Goal: Information Seeking & Learning: Find specific fact

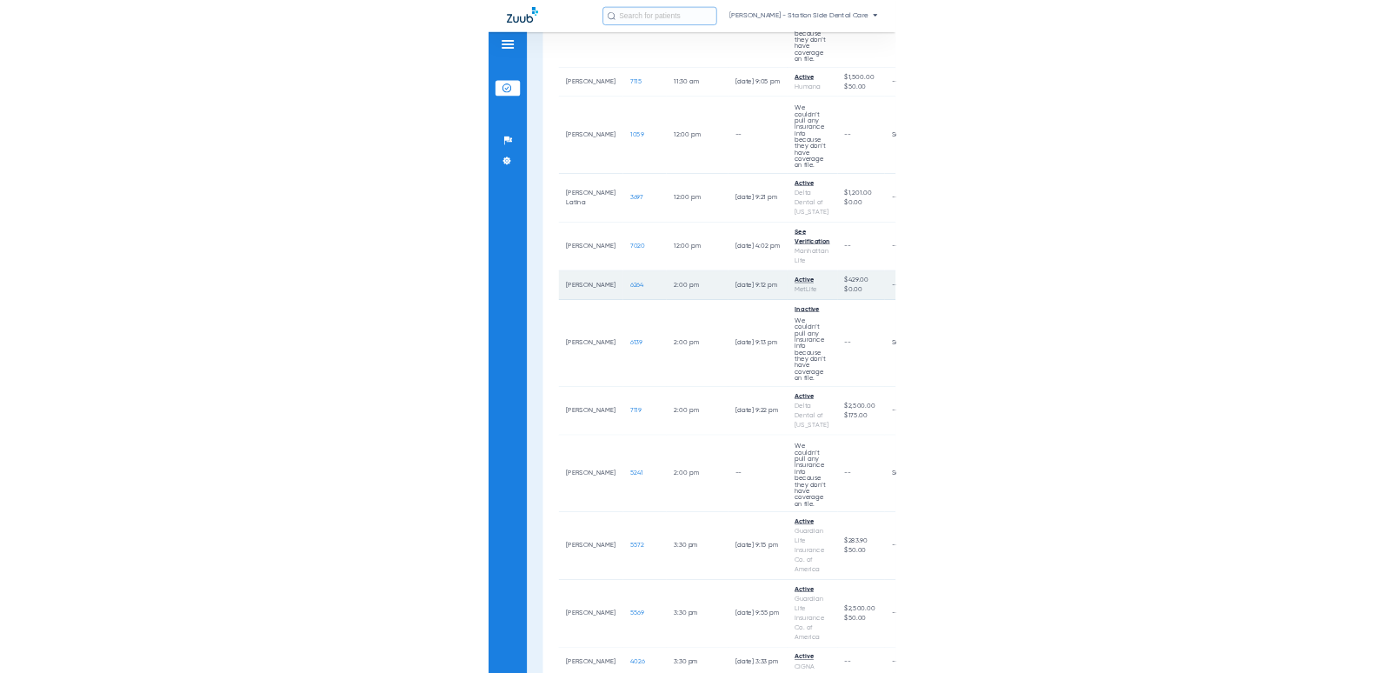
scroll to position [1478, 0]
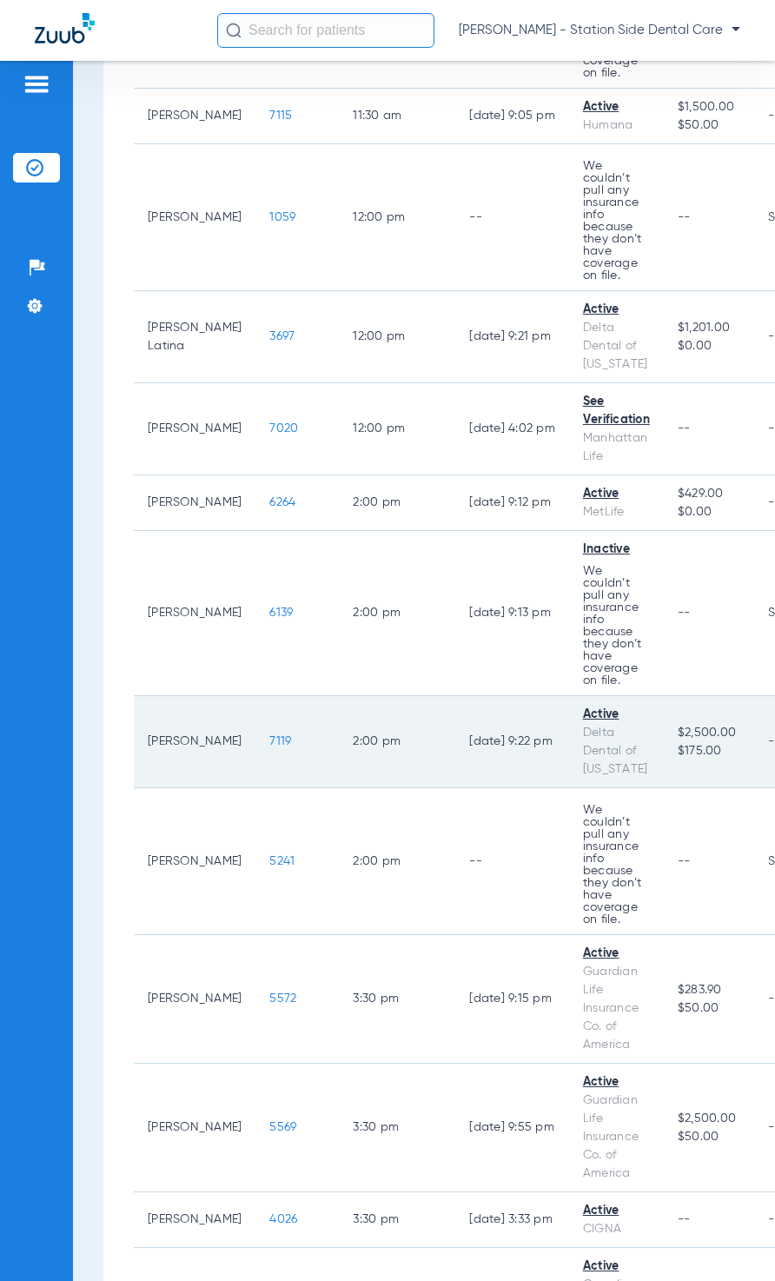
click at [270, 736] on span "7119" at bounding box center [281, 742] width 22 height 12
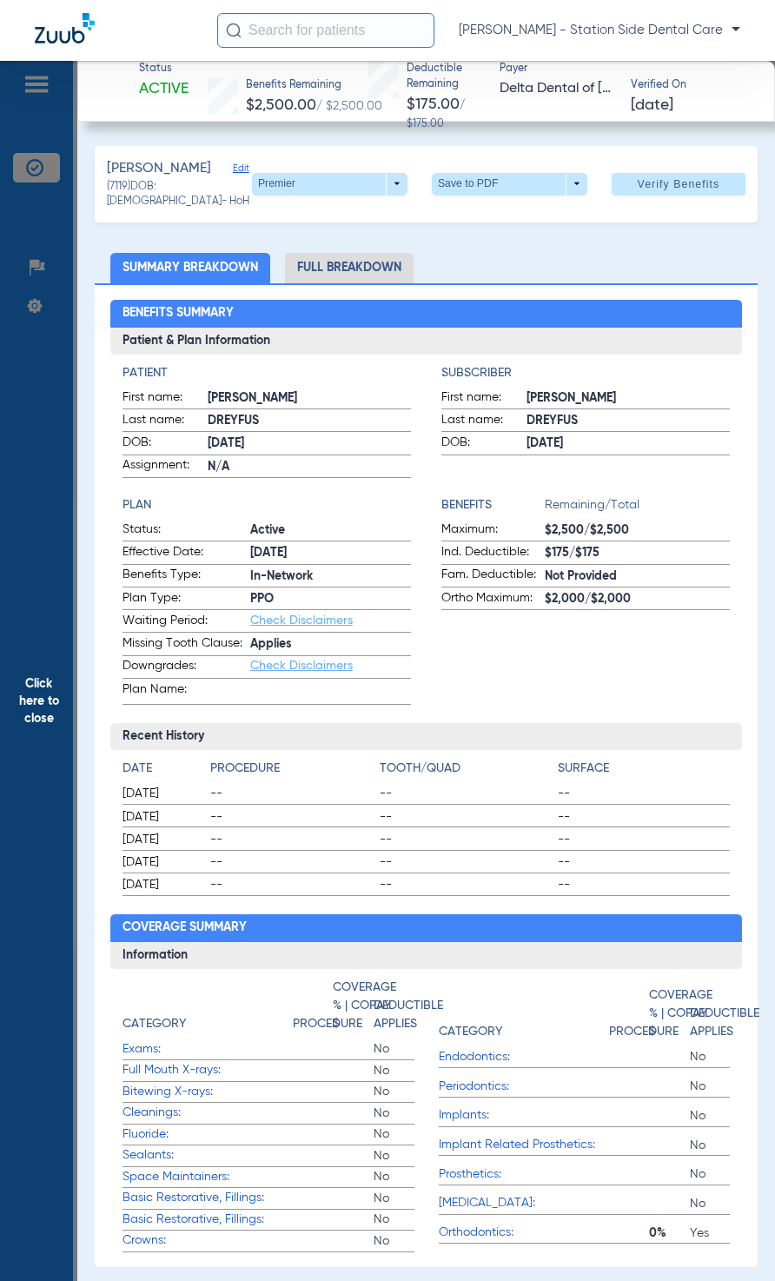
click at [356, 263] on li "Full Breakdown" at bounding box center [349, 268] width 129 height 30
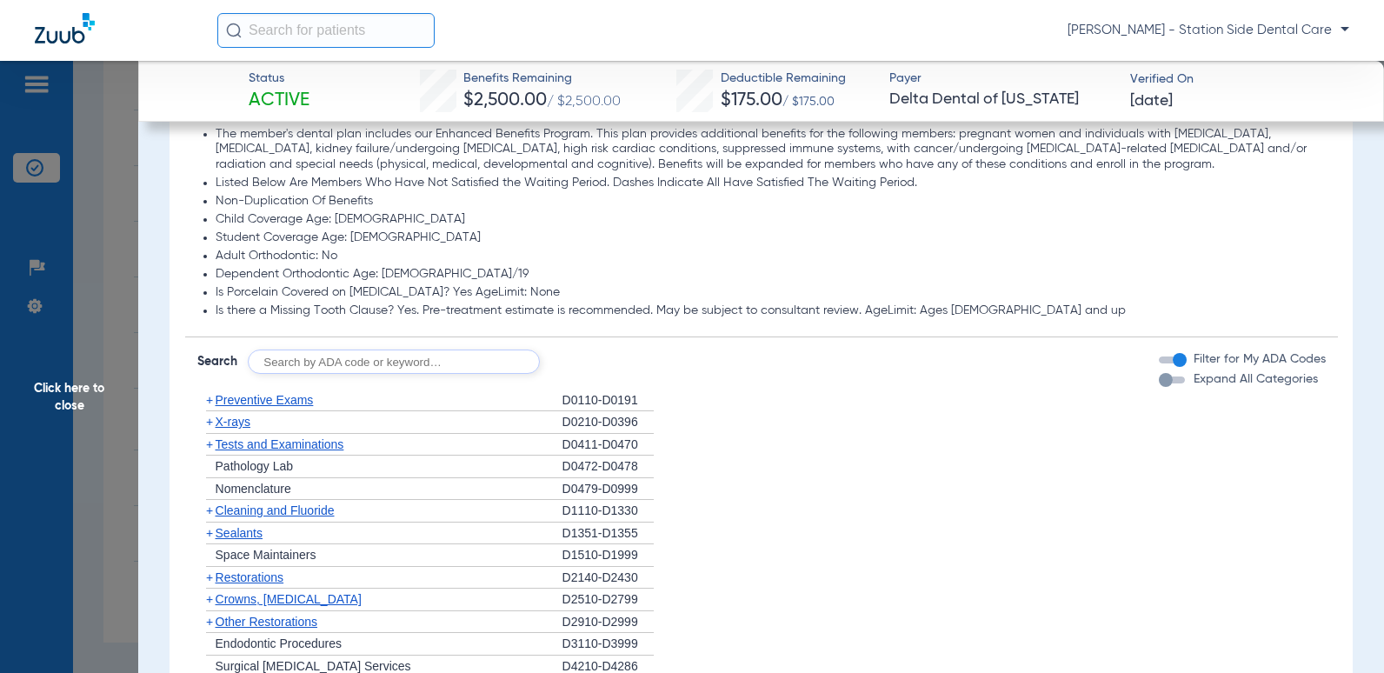
click at [313, 371] on input "text" at bounding box center [394, 361] width 292 height 24
type input "D2740"
click at [616, 374] on button "Search" at bounding box center [604, 361] width 69 height 24
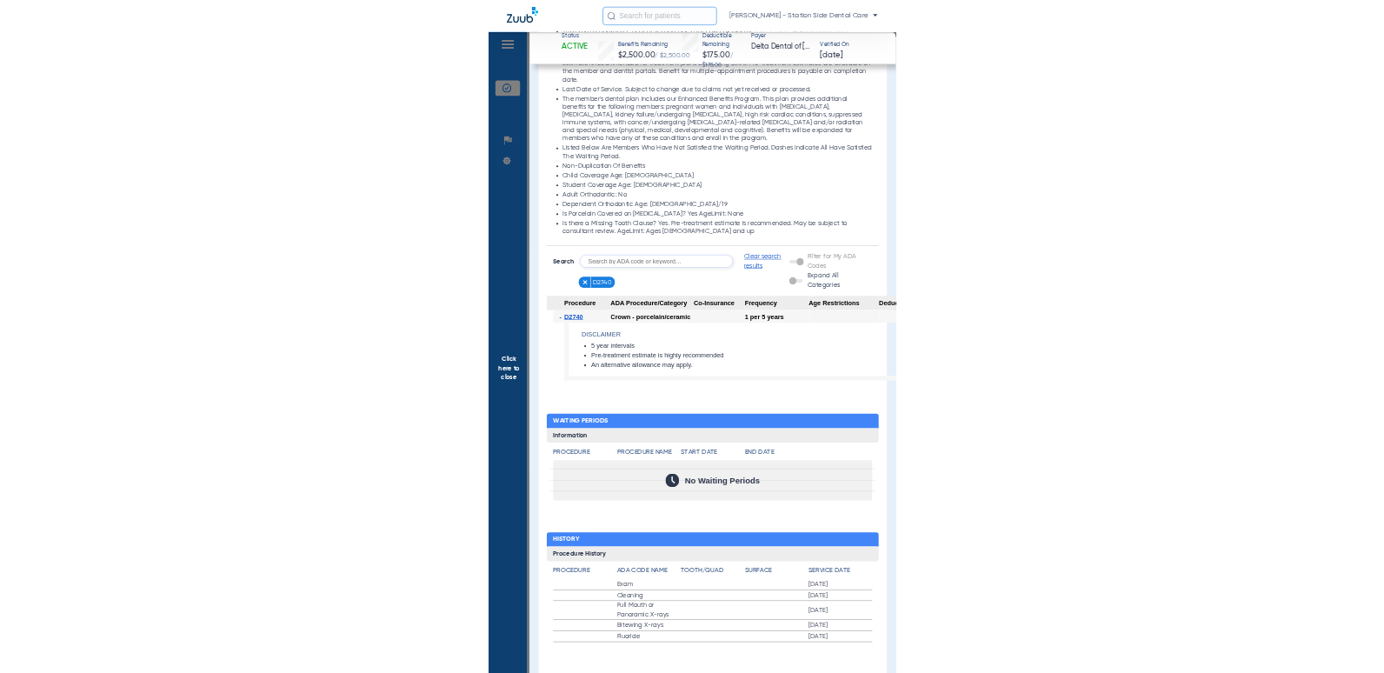
scroll to position [1741, 0]
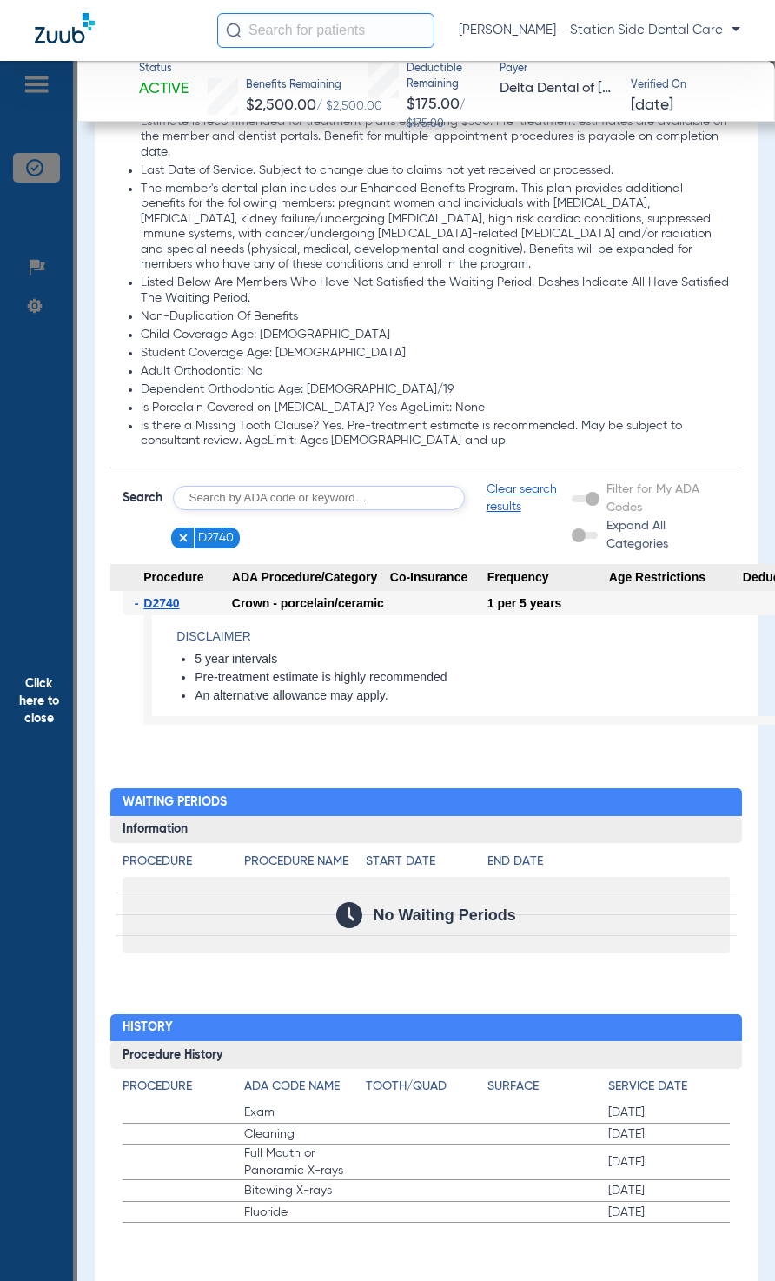
drag, startPoint x: 551, startPoint y: 590, endPoint x: 380, endPoint y: 576, distance: 171.9
click at [380, 572] on app-category-list-item "Procedure ADA Procedure/Category Co-Insurance Frequency Age Restrictions Deduct…" at bounding box center [426, 652] width 633 height 176
drag, startPoint x: 380, startPoint y: 576, endPoint x: 532, endPoint y: 639, distance: 164.9
click at [532, 639] on h4 "Disclaimer" at bounding box center [520, 637] width 689 height 18
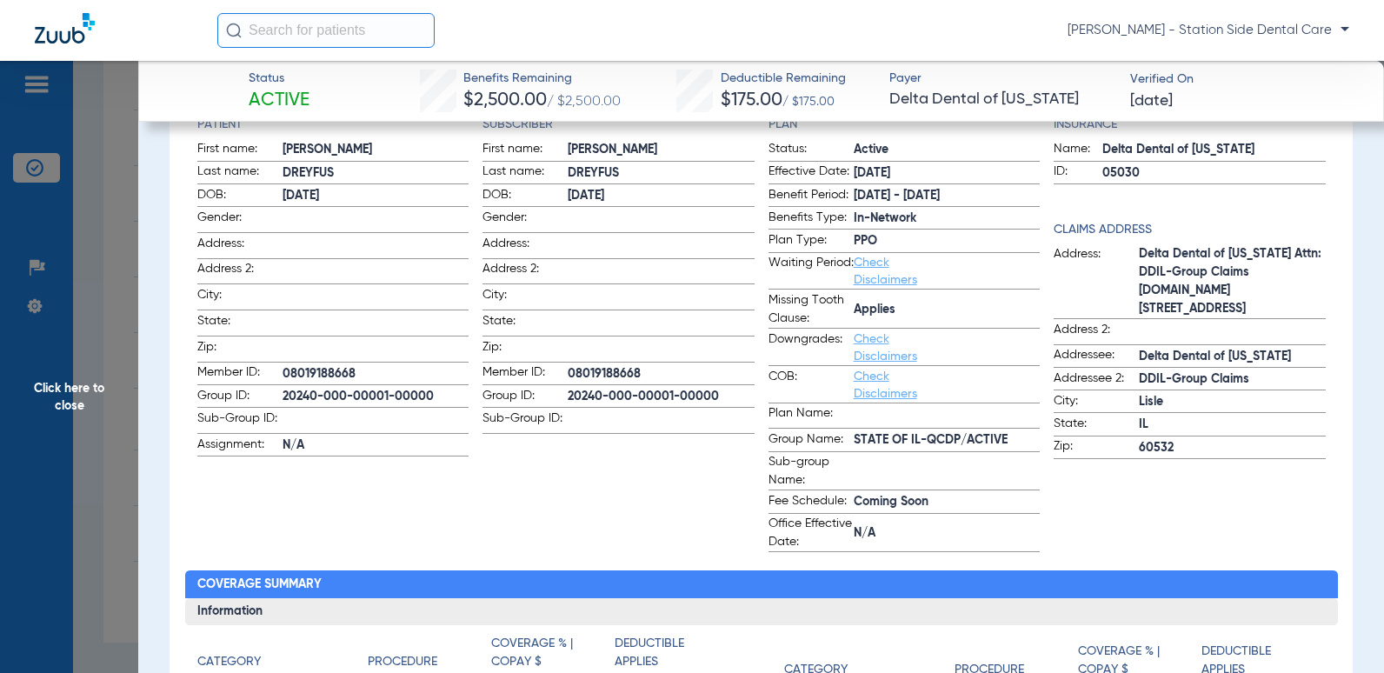
scroll to position [261, 0]
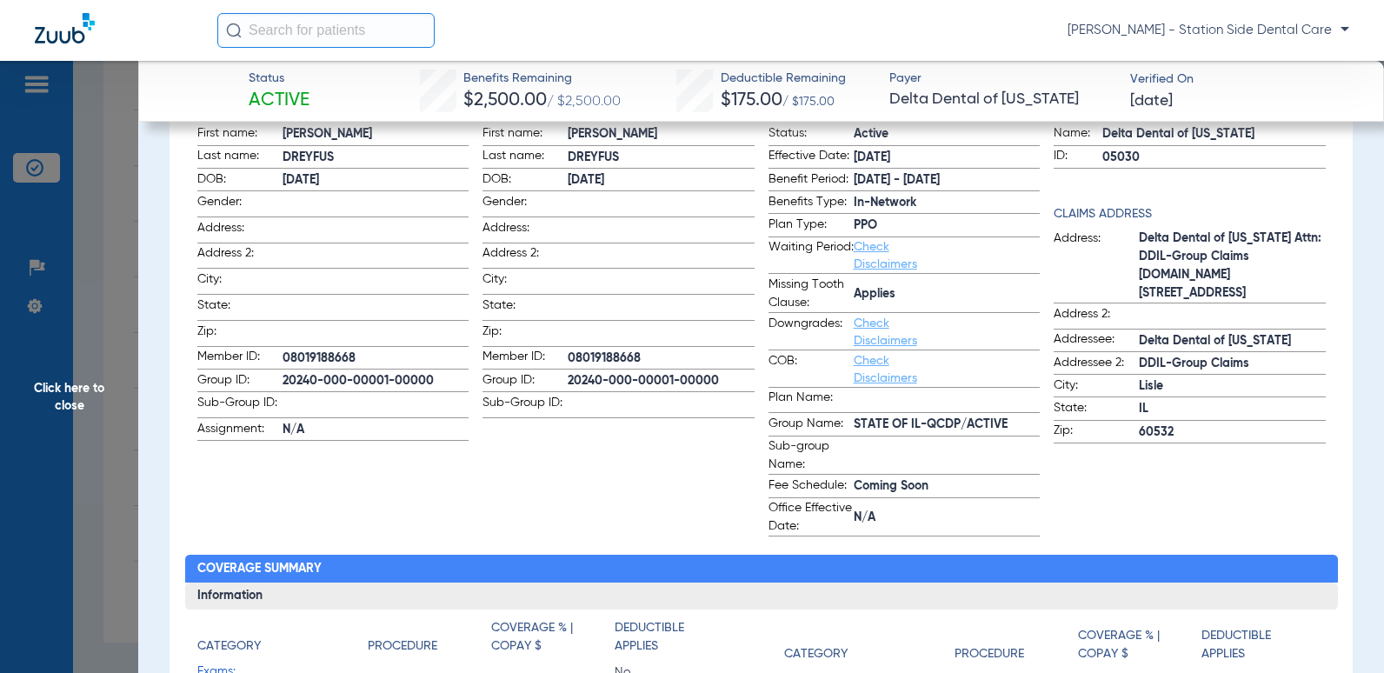
click at [775, 489] on span "Coming Soon" at bounding box center [947, 486] width 187 height 18
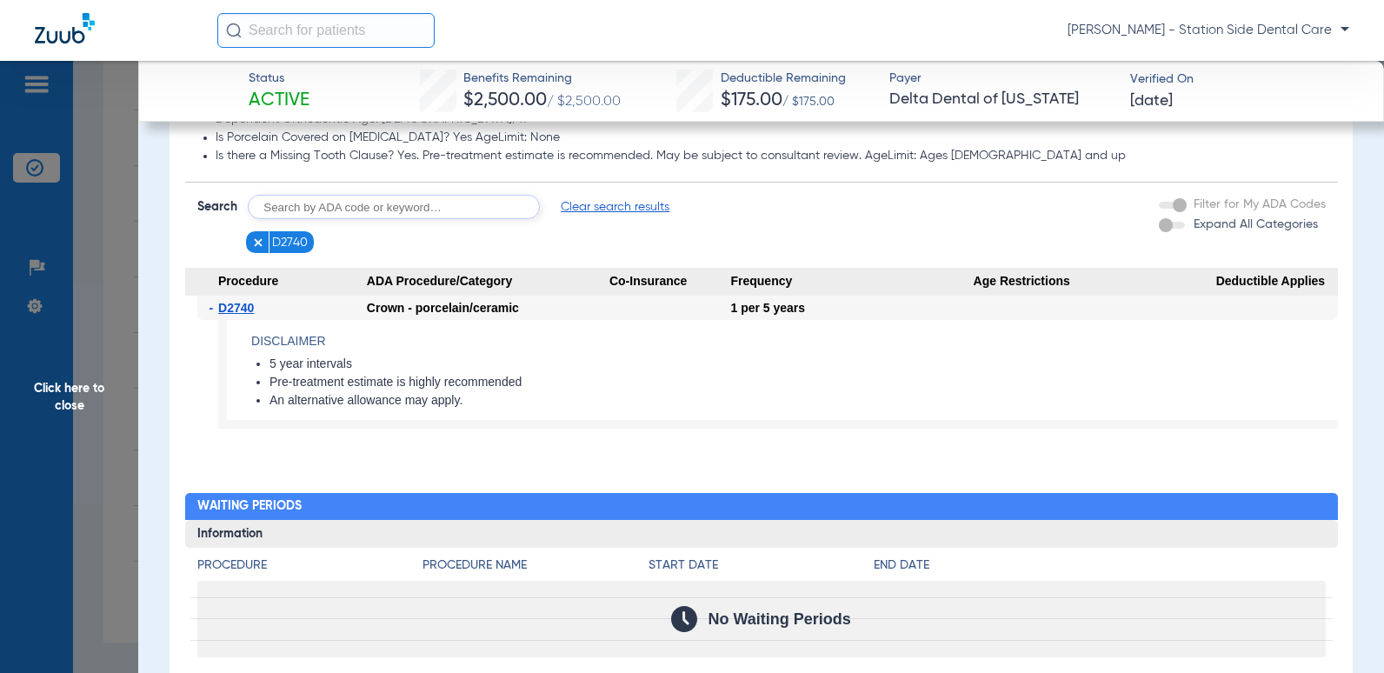
scroll to position [1652, 0]
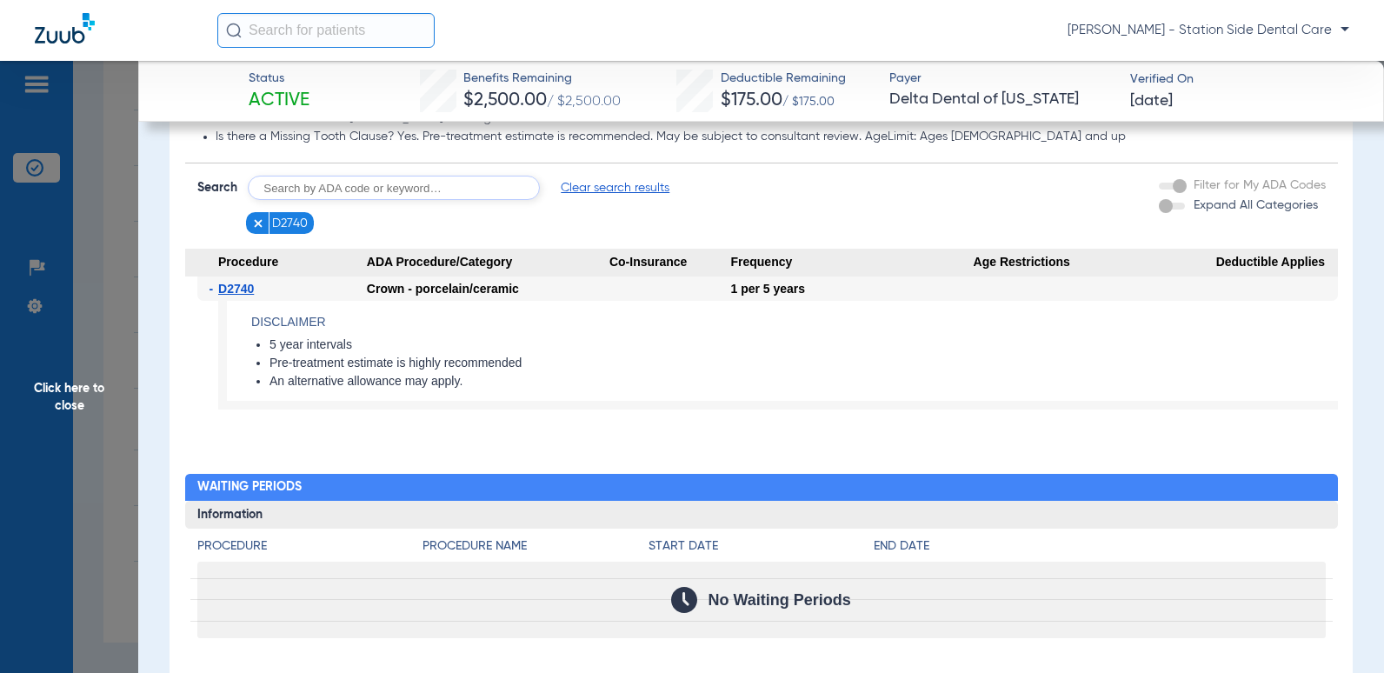
click at [255, 230] on img at bounding box center [258, 223] width 12 height 12
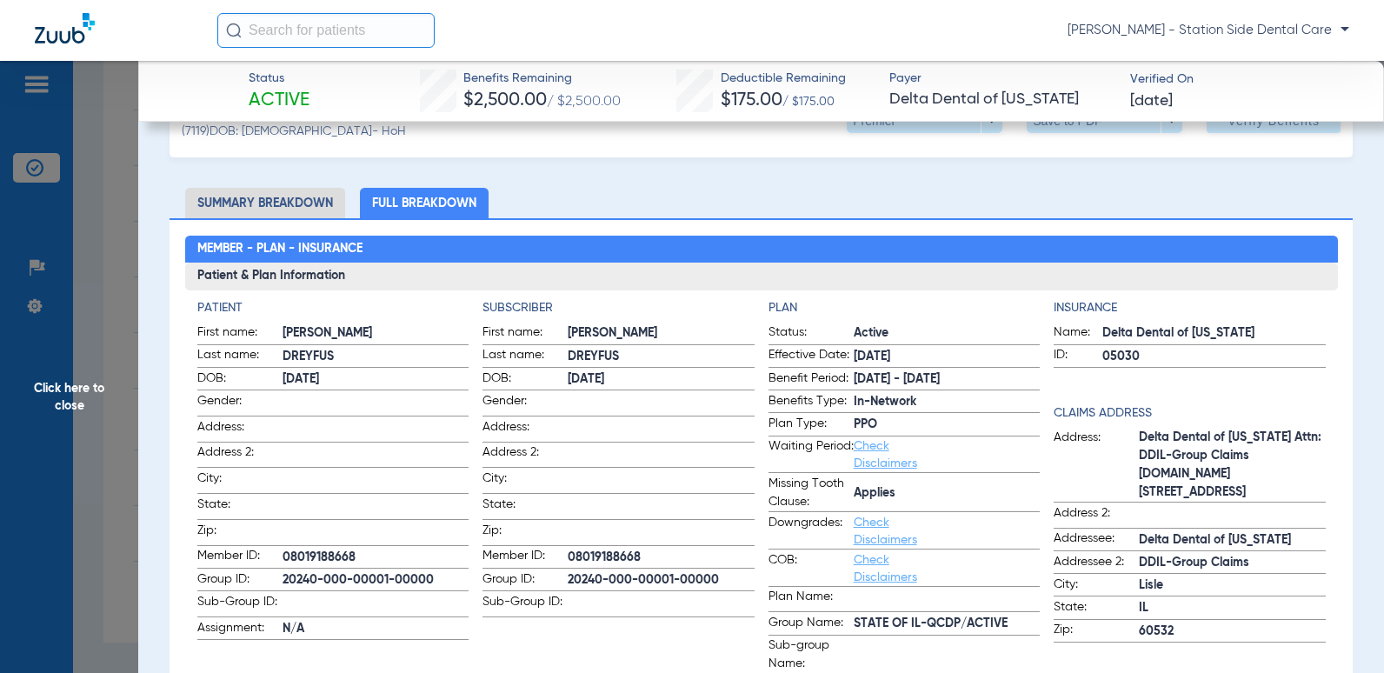
scroll to position [0, 0]
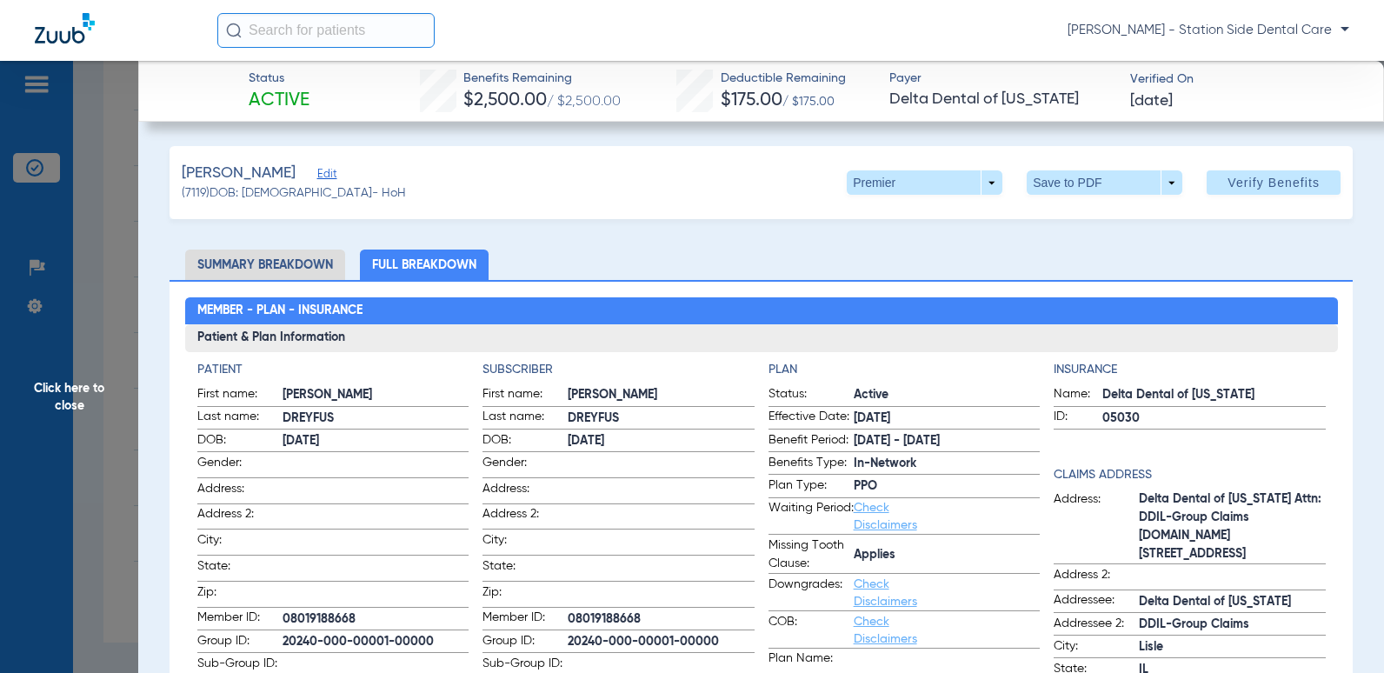
click at [258, 270] on li "Summary Breakdown" at bounding box center [265, 265] width 160 height 30
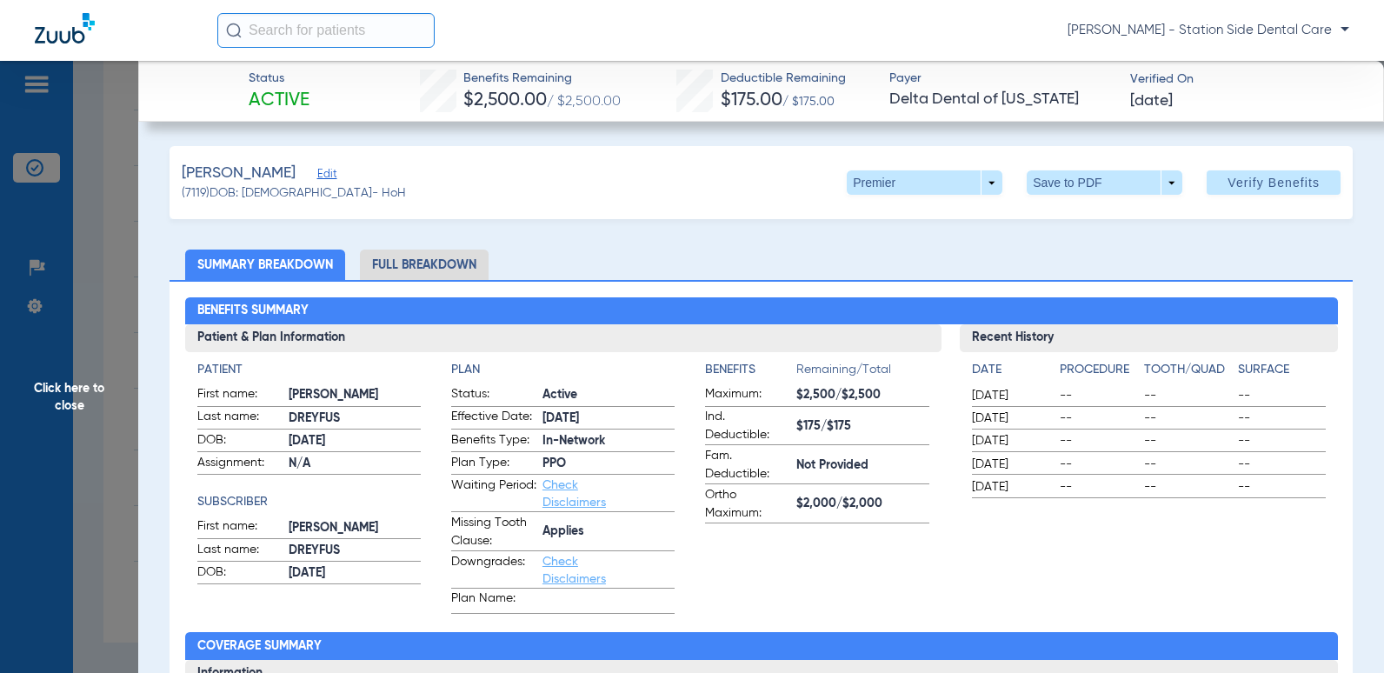
click at [440, 261] on li "Full Breakdown" at bounding box center [424, 265] width 129 height 30
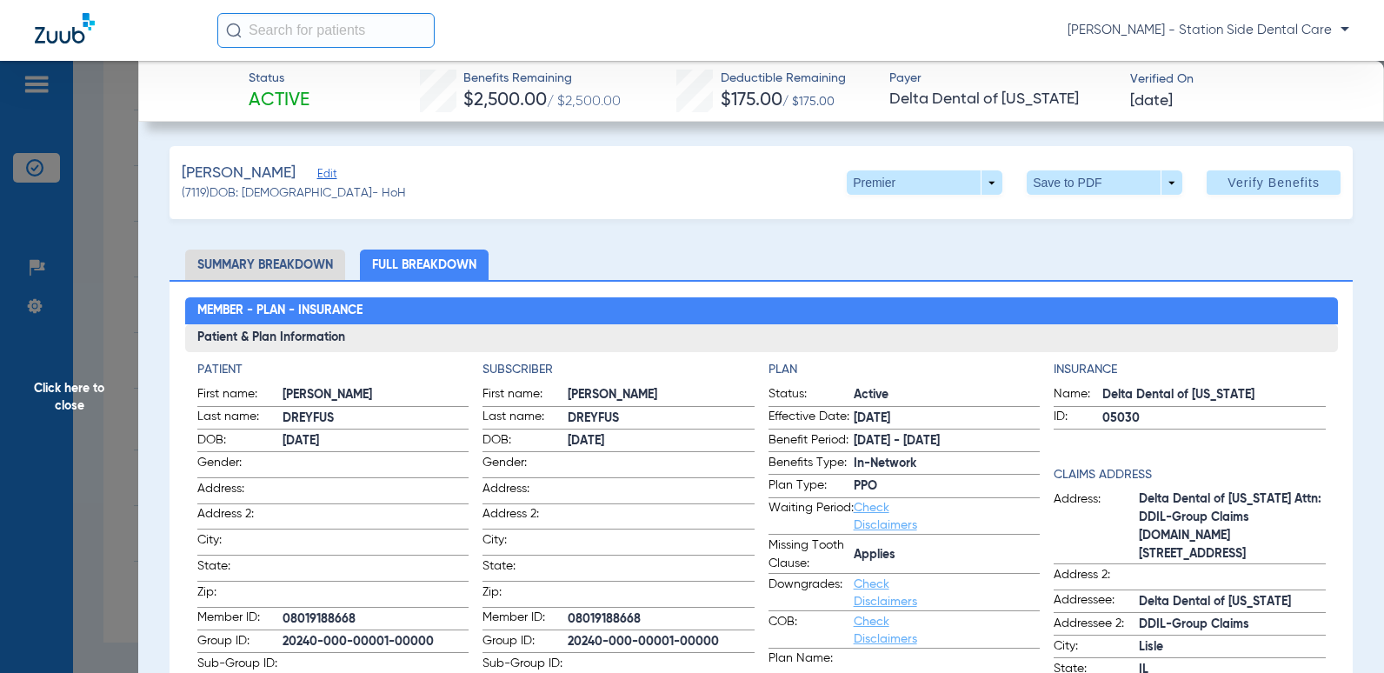
scroll to position [87, 0]
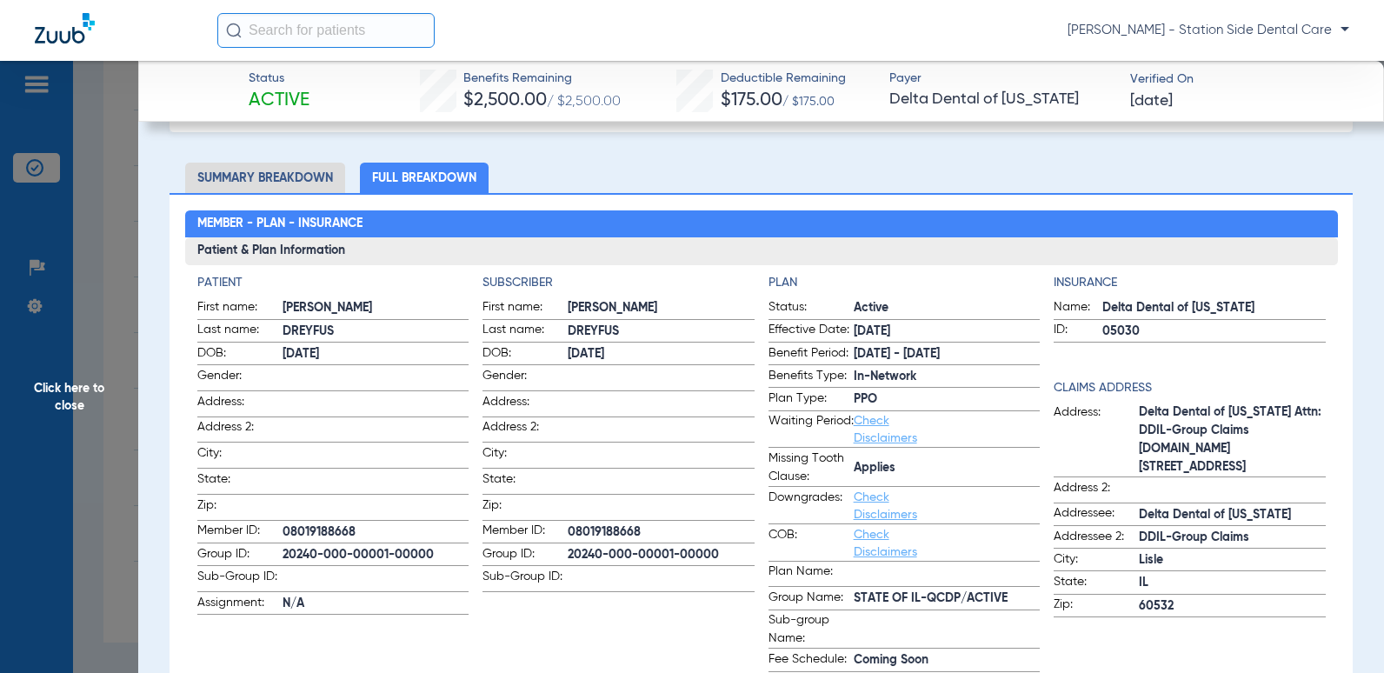
drag, startPoint x: 1252, startPoint y: 456, endPoint x: 1105, endPoint y: 410, distance: 154.0
click at [775, 410] on label "Address: Delta Dental of [US_STATE] Attn: DDIL-Group Claims [DOMAIN_NAME][STREE…" at bounding box center [1190, 440] width 272 height 74
copy label "Delta Dental of [US_STATE] Attn: DDIL-Group Claims [DOMAIN_NAME][STREET_ADDRESS]"
click at [775, 370] on div "Insurance Name: Delta Dental of [US_STATE] ID: 05030 Claims Address Address: De…" at bounding box center [1190, 492] width 272 height 436
drag, startPoint x: 1129, startPoint y: 429, endPoint x: 1286, endPoint y: 429, distance: 156.5
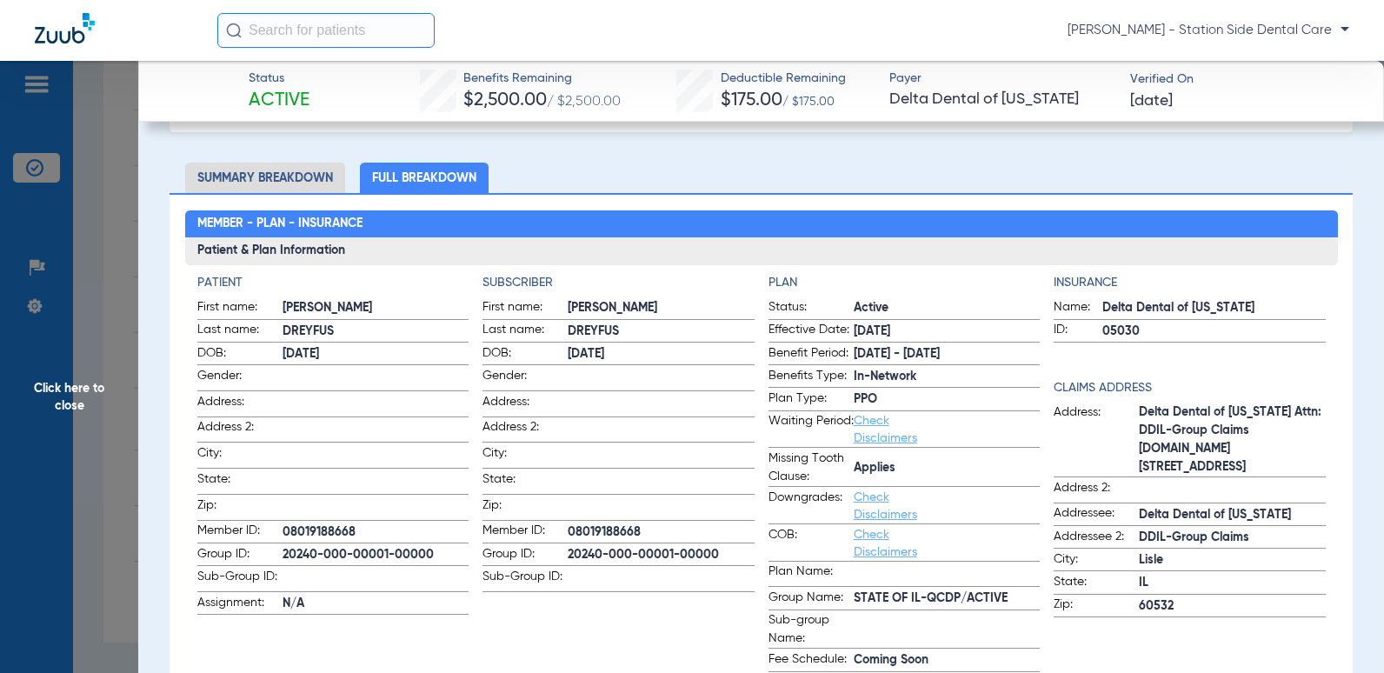
click at [775, 429] on span "Delta Dental of [US_STATE] Attn: DDIL-Group Claims [DOMAIN_NAME][STREET_ADDRESS]" at bounding box center [1232, 439] width 187 height 73
drag, startPoint x: 1286, startPoint y: 429, endPoint x: 1277, endPoint y: 430, distance: 8.7
copy span "DDIL-Group Claims [DOMAIN_NAME]"
click at [775, 379] on h4 "Claims Address" at bounding box center [1190, 388] width 272 height 18
click at [775, 430] on span "Delta Dental of [US_STATE] Attn: DDIL-Group Claims [DOMAIN_NAME][STREET_ADDRESS]" at bounding box center [1232, 439] width 187 height 73
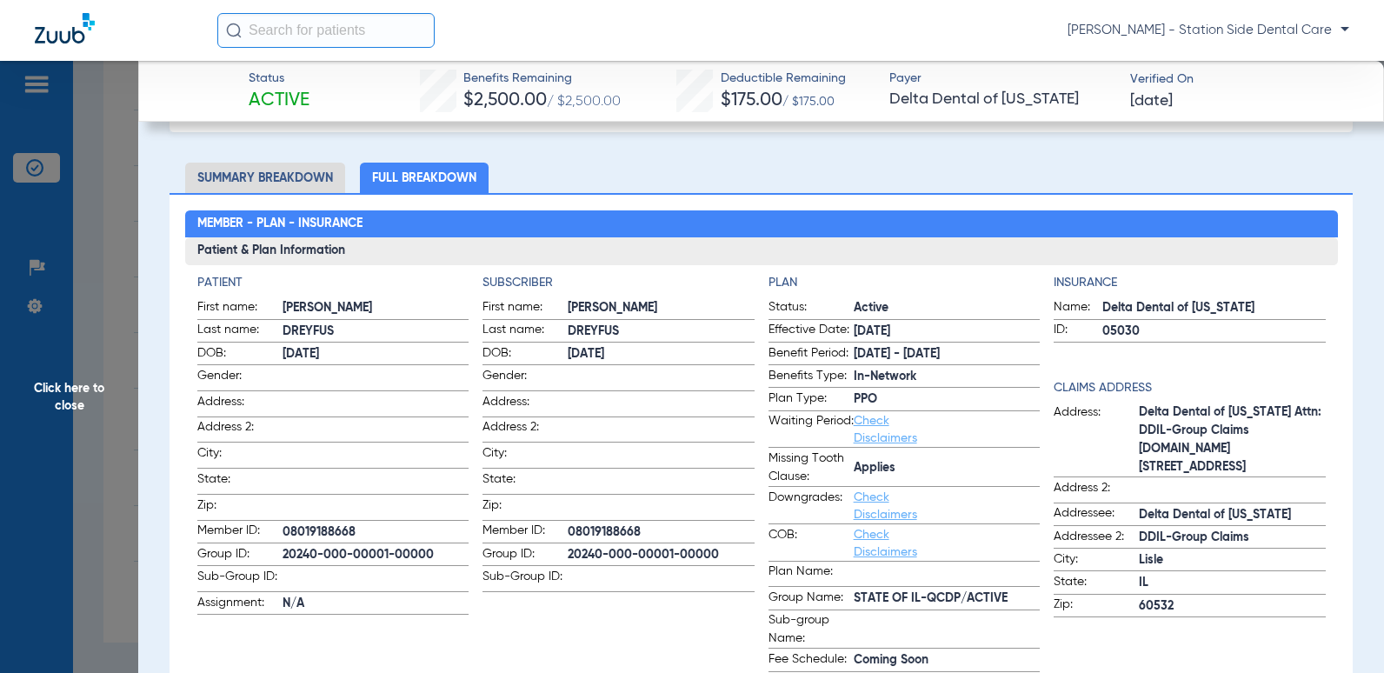
scroll to position [174, 0]
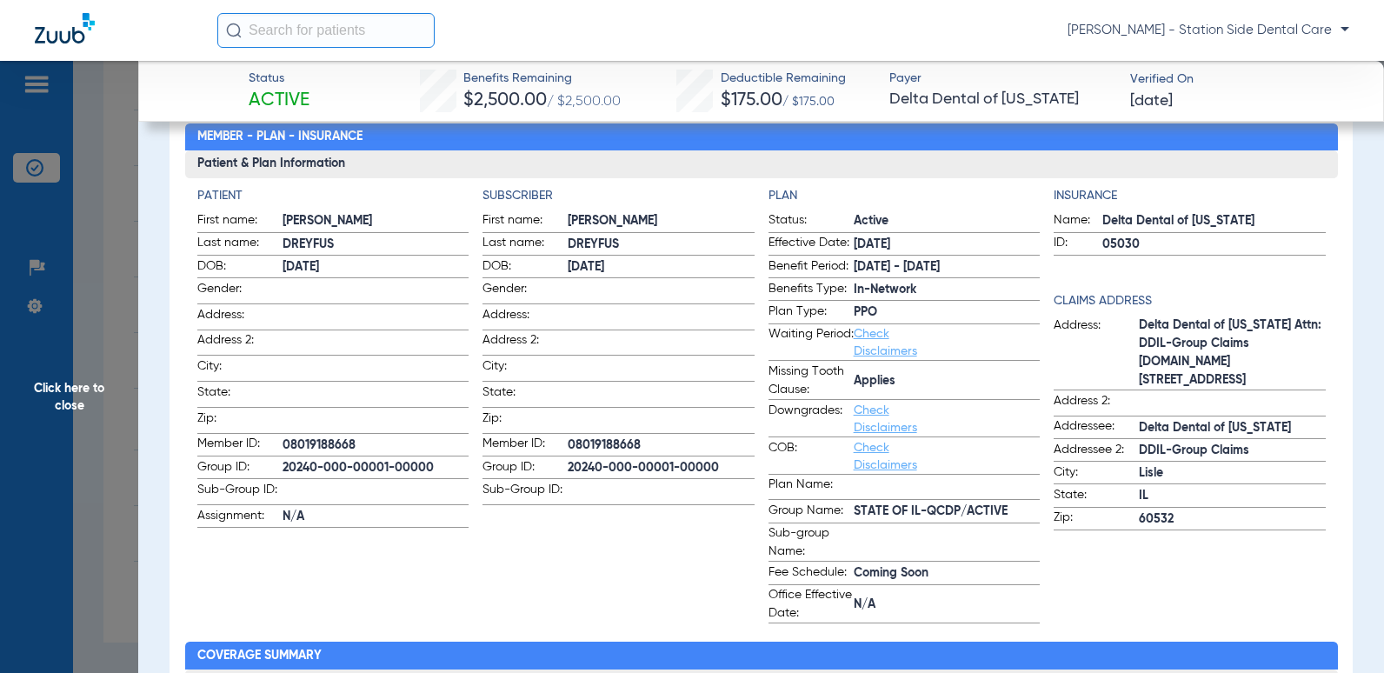
click at [775, 598] on div "Insurance Name: Delta Dental of [US_STATE] ID: 05030 Claims Address Address: De…" at bounding box center [1190, 405] width 272 height 436
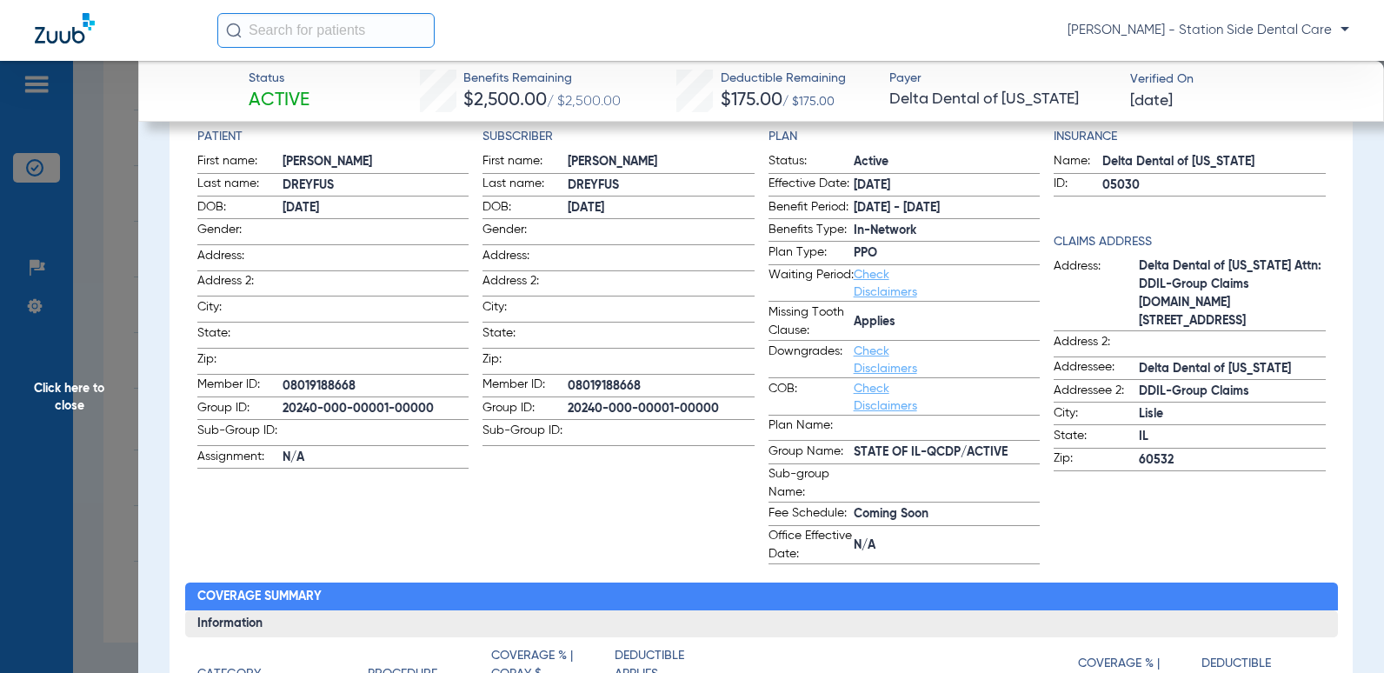
scroll to position [261, 0]
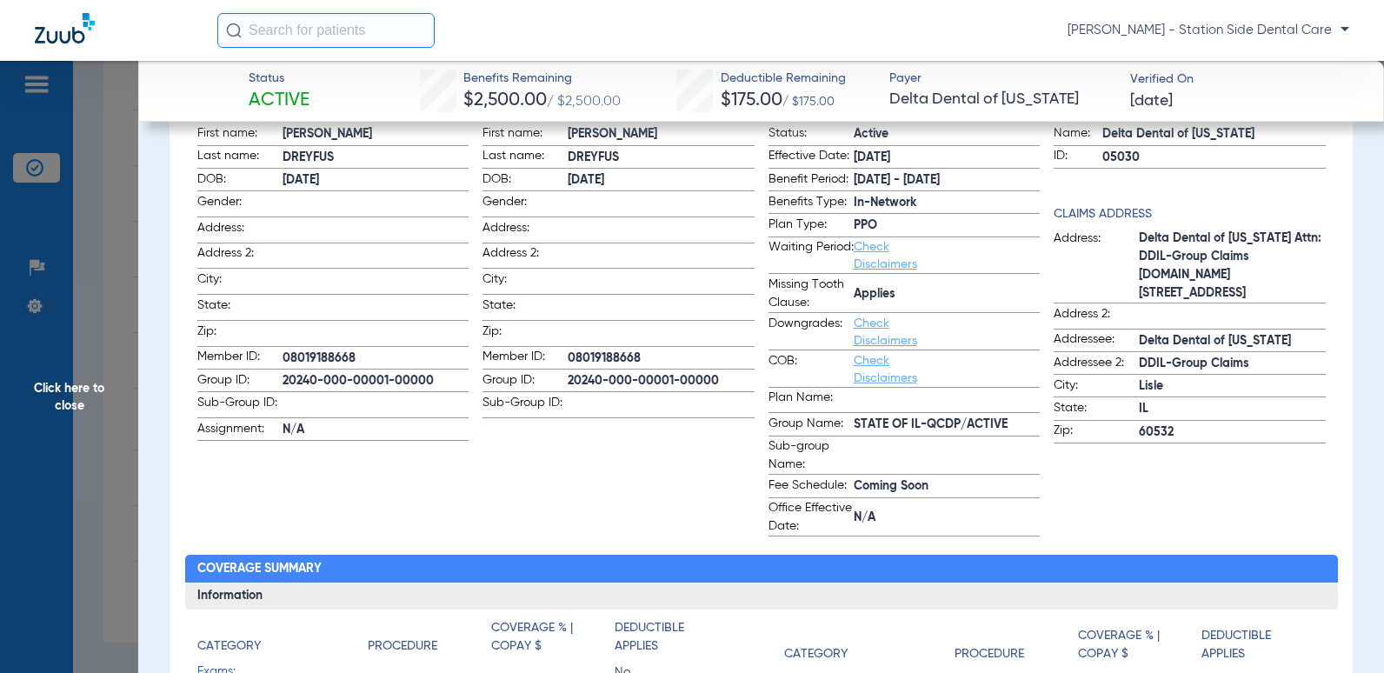
drag, startPoint x: 1215, startPoint y: 485, endPoint x: 1087, endPoint y: 478, distance: 128.0
click at [775, 488] on div "Insurance Name: Delta Dental of [US_STATE] ID: 05030 Claims Address Address: De…" at bounding box center [1190, 318] width 272 height 436
